Goal: Information Seeking & Learning: Learn about a topic

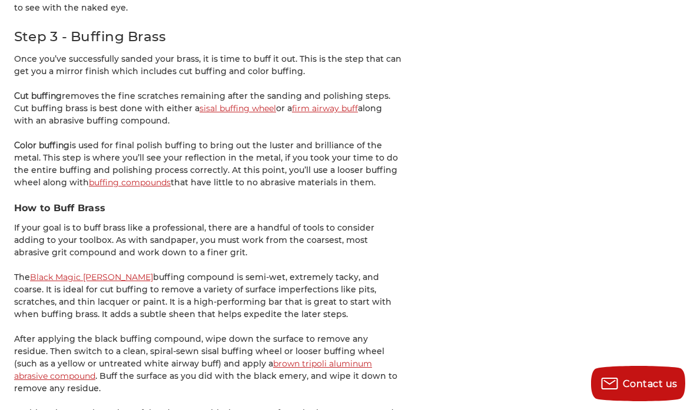
scroll to position [1924, 0]
click at [301, 103] on link "firm airway buff" at bounding box center [325, 108] width 66 height 11
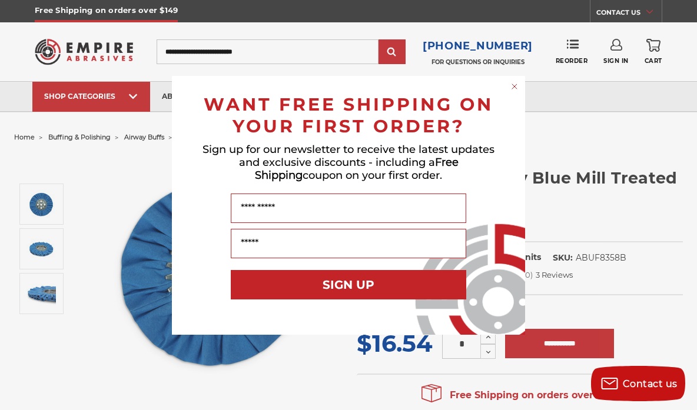
click at [516, 87] on circle "Close dialog" at bounding box center [514, 86] width 11 height 11
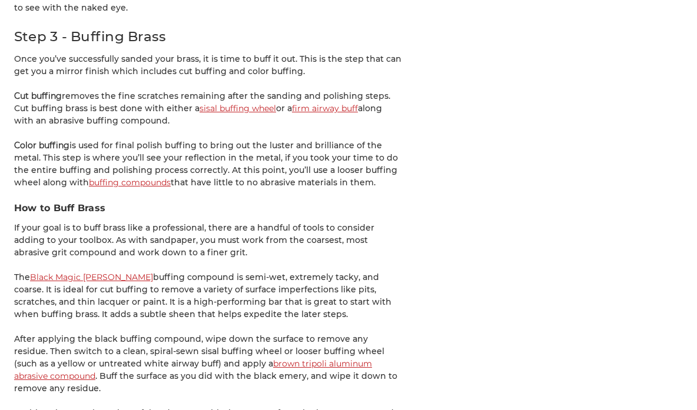
click at [208, 103] on link "sisal buffing wheel" at bounding box center [238, 108] width 77 height 11
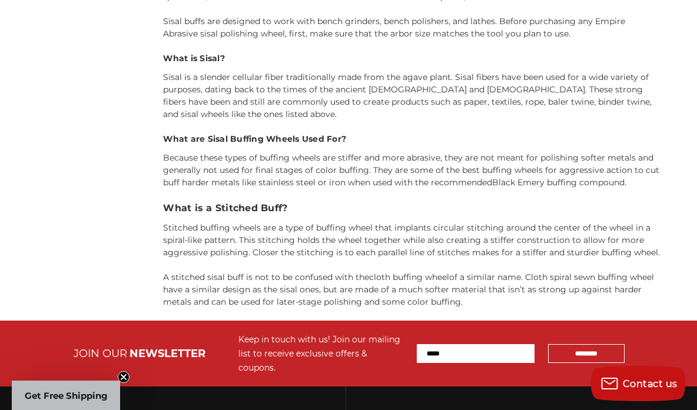
scroll to position [977, 0]
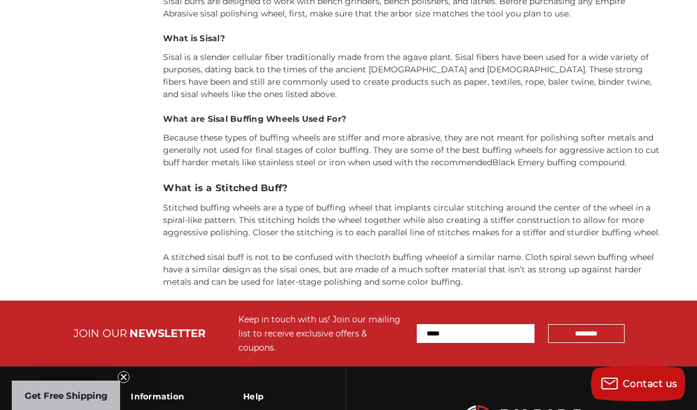
click at [307, 197] on div "Empire Abrasives Sisal Wheels What are Sisal Buffing Wheels? Sisal buff wheels …" at bounding box center [412, 68] width 499 height 439
